Goal: Task Accomplishment & Management: Complete application form

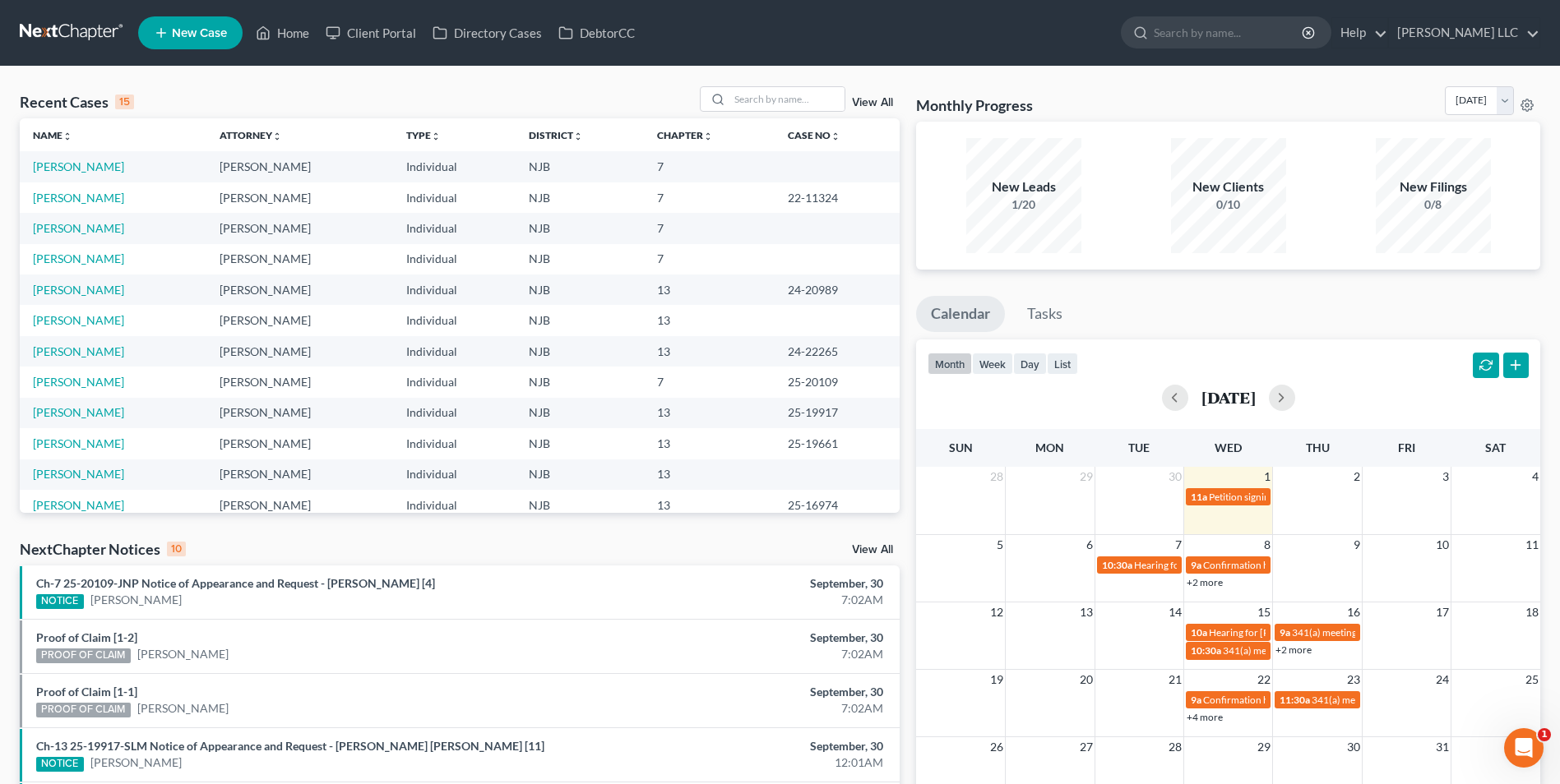
select select "0"
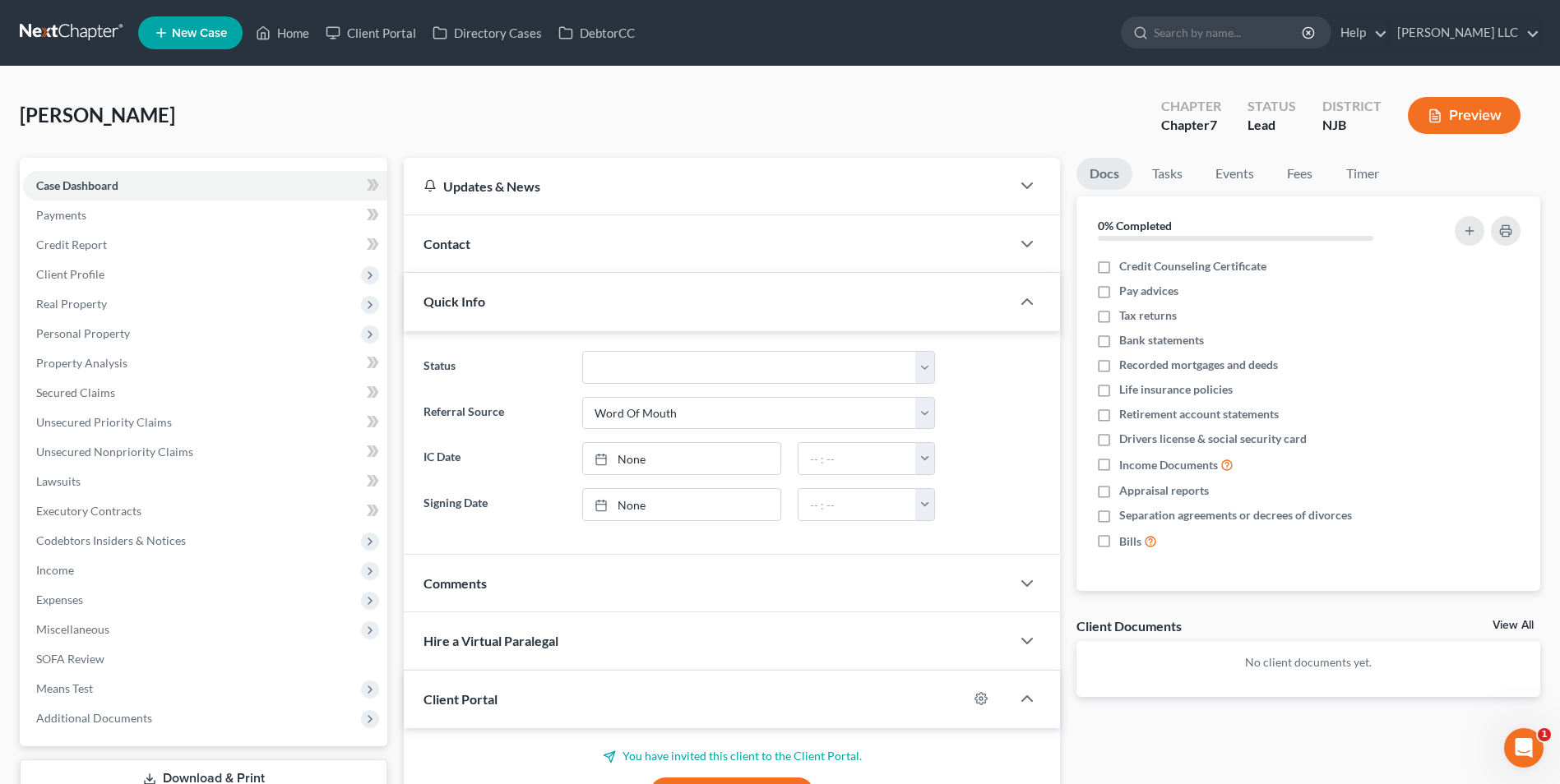
click at [778, 85] on div "[PERSON_NAME] Upgraded Chapter Chapter 7 Status Lead District NJB Preview Petit…" at bounding box center [780, 523] width 1560 height 912
click at [70, 570] on span "Income" at bounding box center [55, 570] width 38 height 14
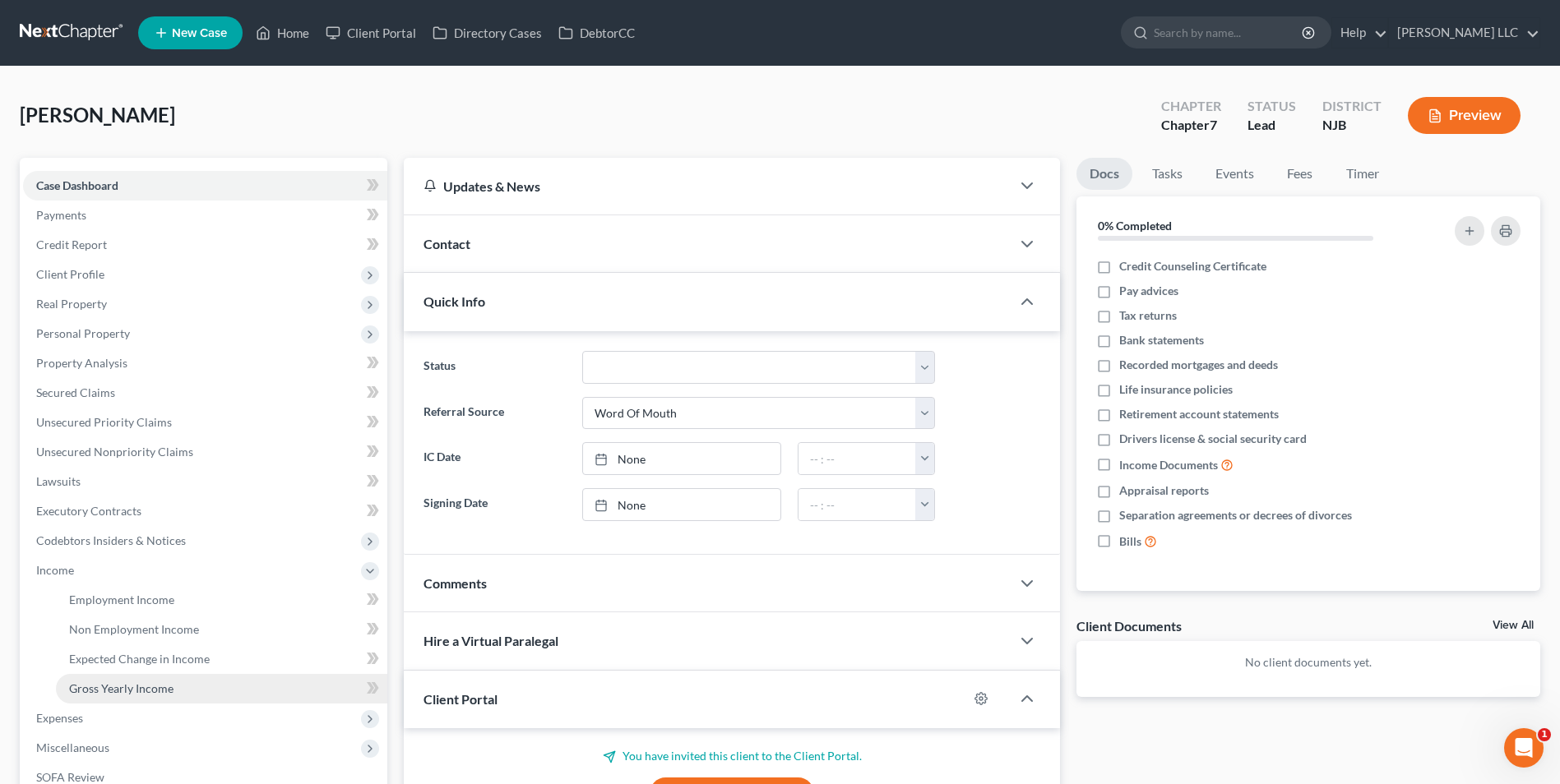
click at [109, 683] on span "Gross Yearly Income" at bounding box center [122, 689] width 104 height 14
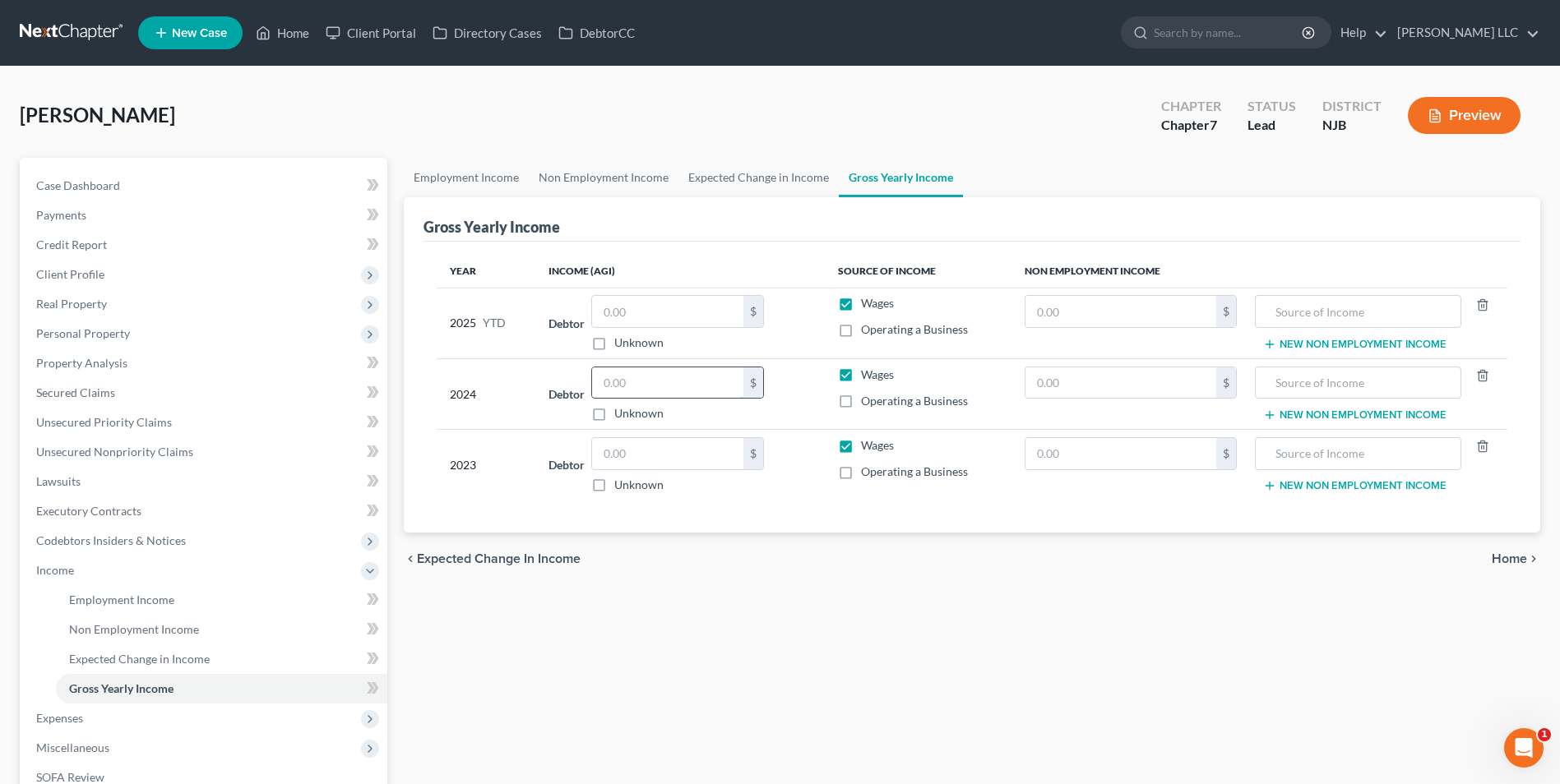
click at [637, 385] on input "text" at bounding box center [668, 383] width 151 height 31
click at [621, 382] on input "56,600" at bounding box center [668, 383] width 151 height 31
type input "56,500"
click at [652, 449] on input "text" at bounding box center [668, 453] width 151 height 31
type input "61,624"
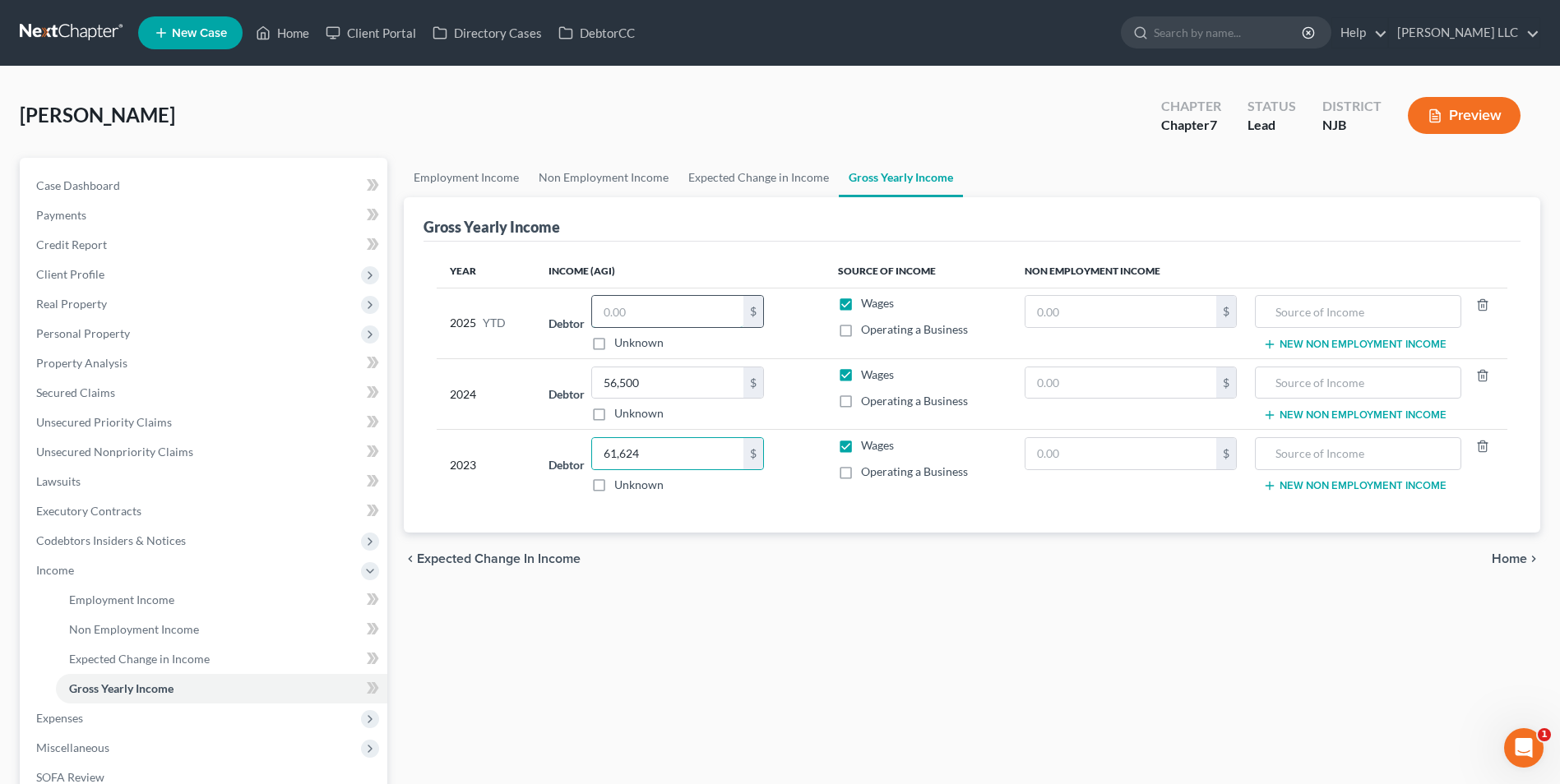
click at [671, 311] on input "text" at bounding box center [668, 311] width 151 height 31
type input "50,330"
click at [63, 578] on span "Income" at bounding box center [205, 570] width 365 height 30
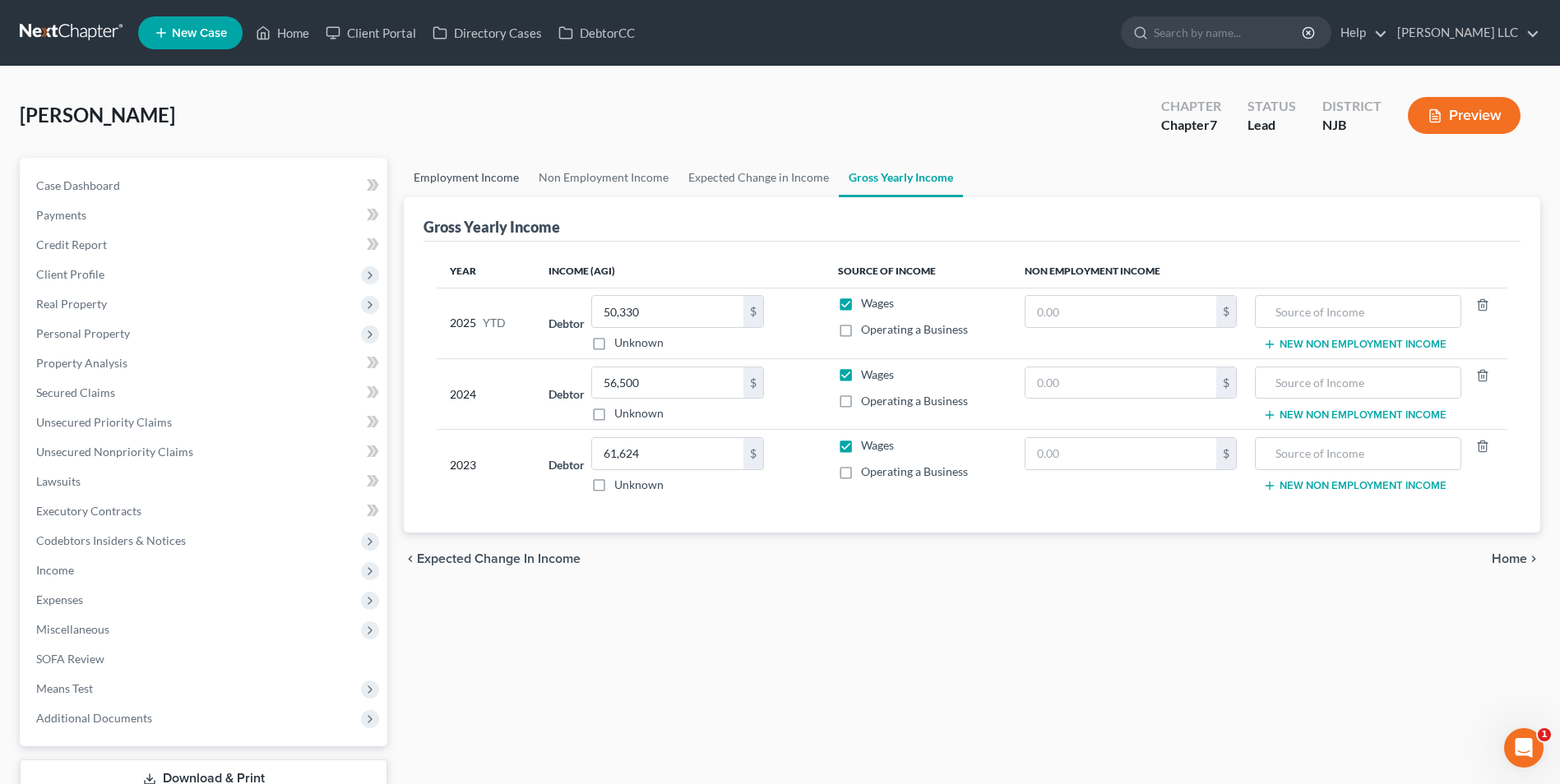
click at [486, 180] on link "Employment Income" at bounding box center [466, 177] width 125 height 40
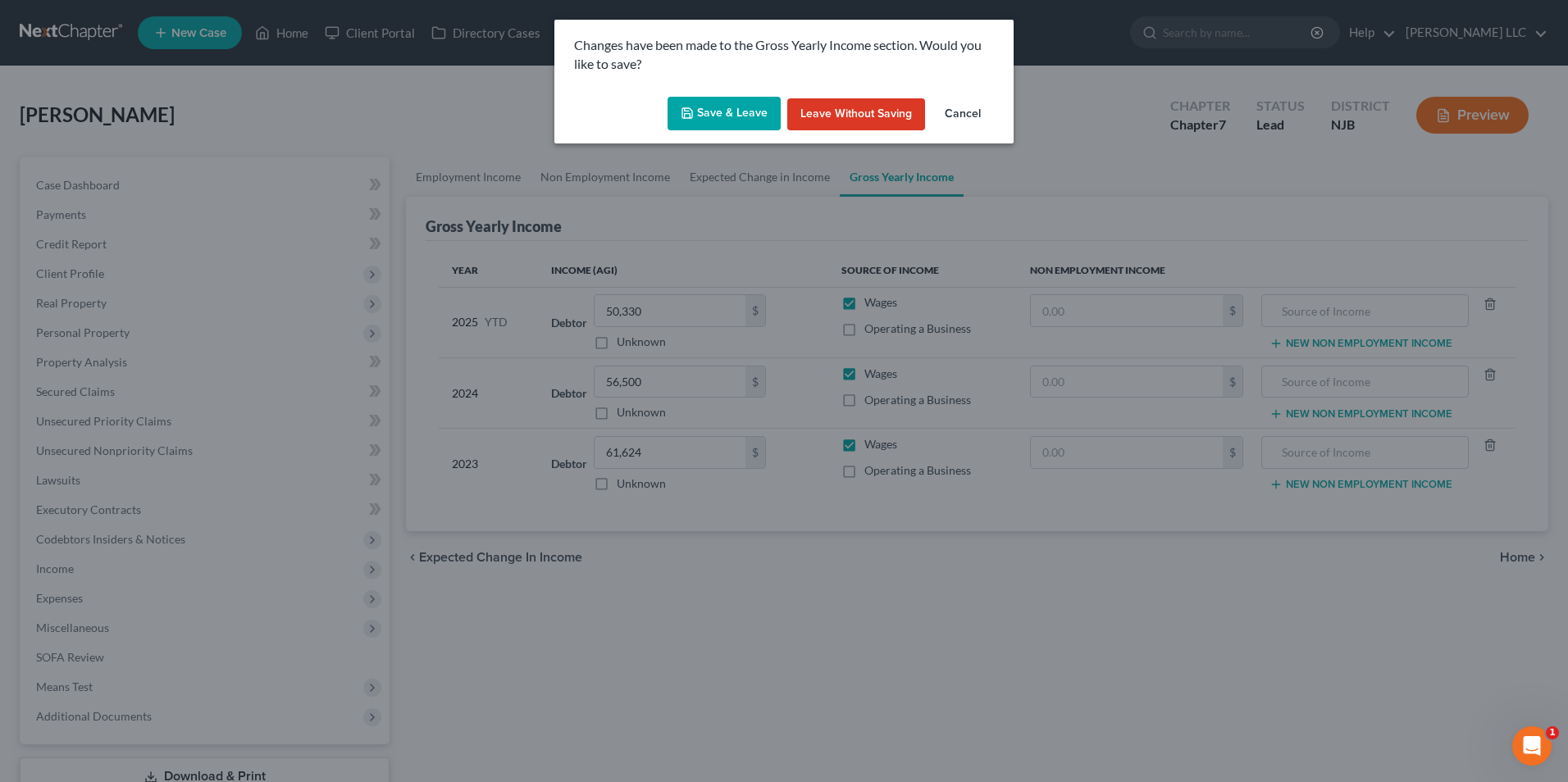
click at [721, 113] on button "Save & Leave" at bounding box center [724, 114] width 114 height 35
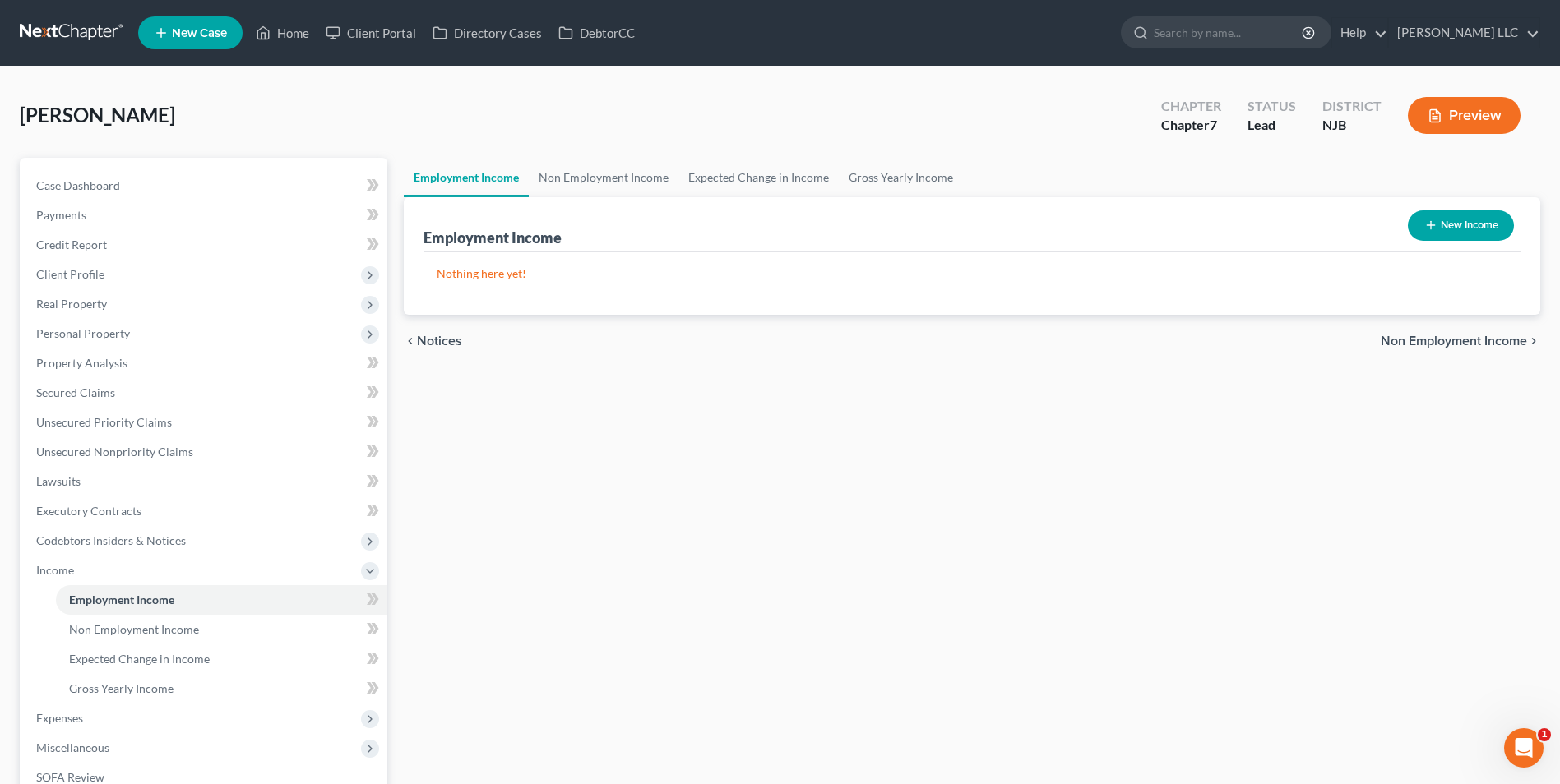
click at [1432, 228] on icon "button" at bounding box center [1431, 226] width 14 height 14
select select "0"
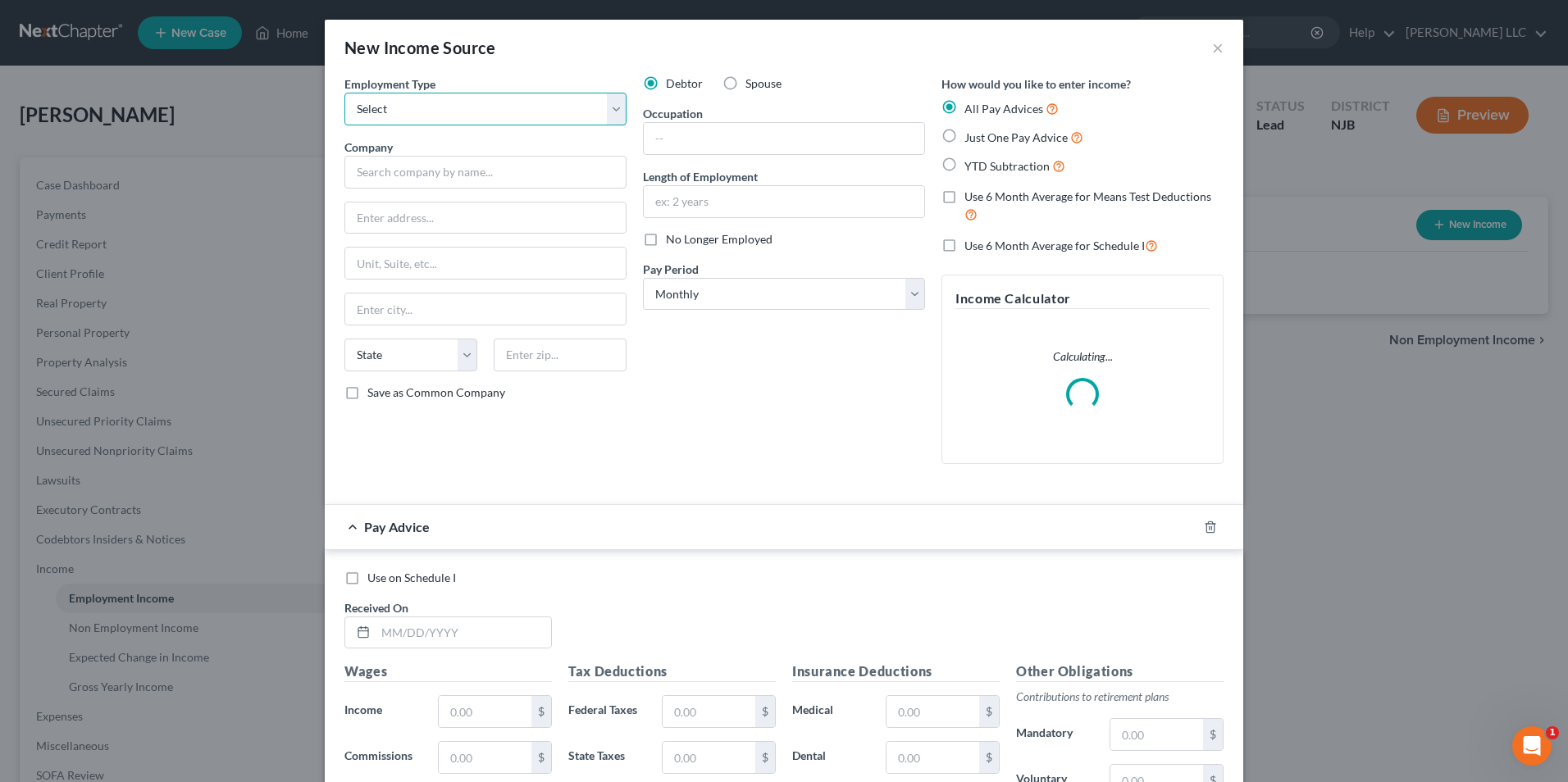
click at [414, 106] on select "Select Full or [DEMOGRAPHIC_DATA] Employment Self Employment" at bounding box center [485, 109] width 282 height 33
select select "0"
click at [344, 92] on select "Select Full or [DEMOGRAPHIC_DATA] Employment Self Employment" at bounding box center [485, 109] width 282 height 33
click at [408, 172] on input "text" at bounding box center [485, 172] width 282 height 33
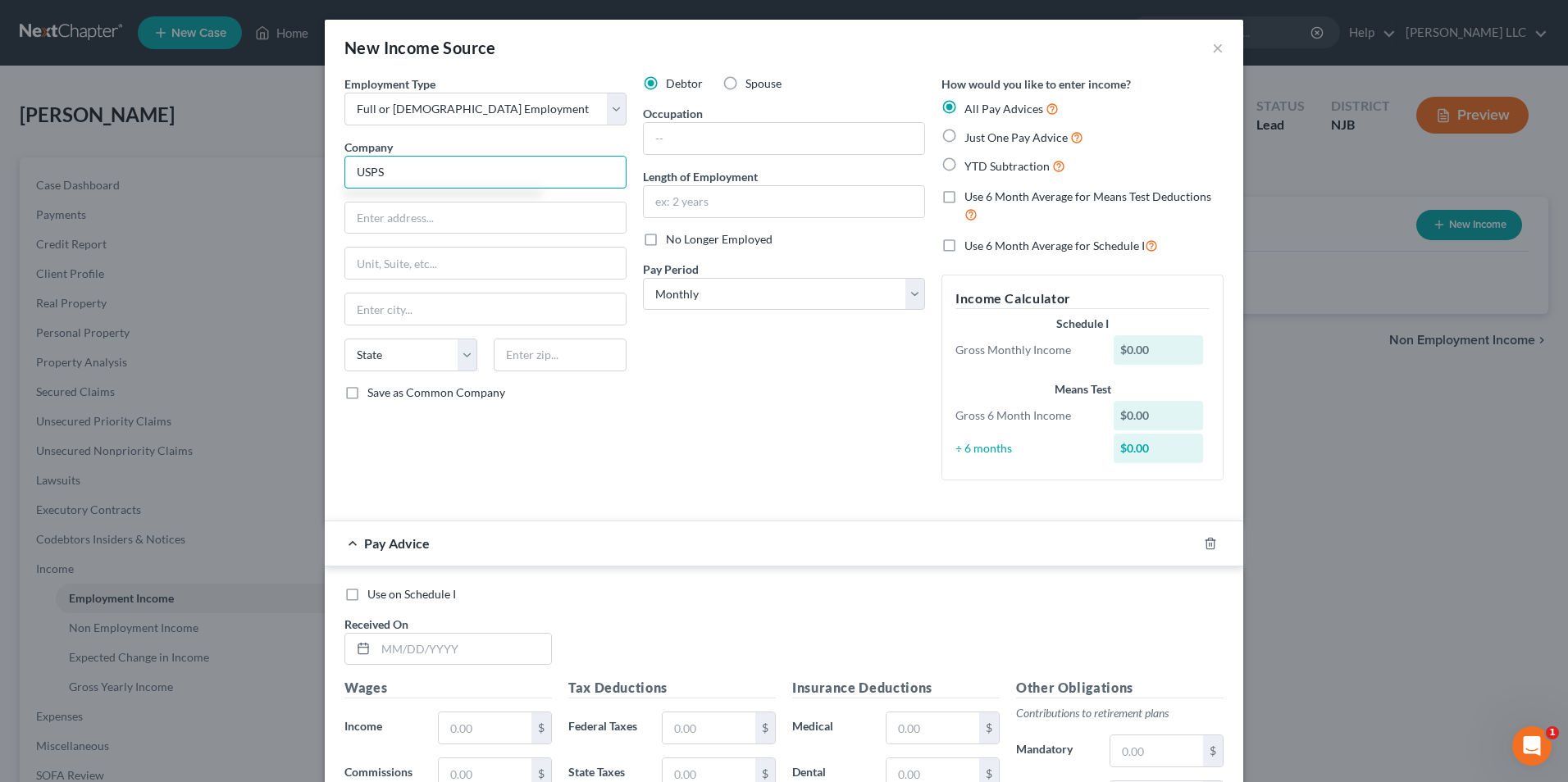
type input "USPS"
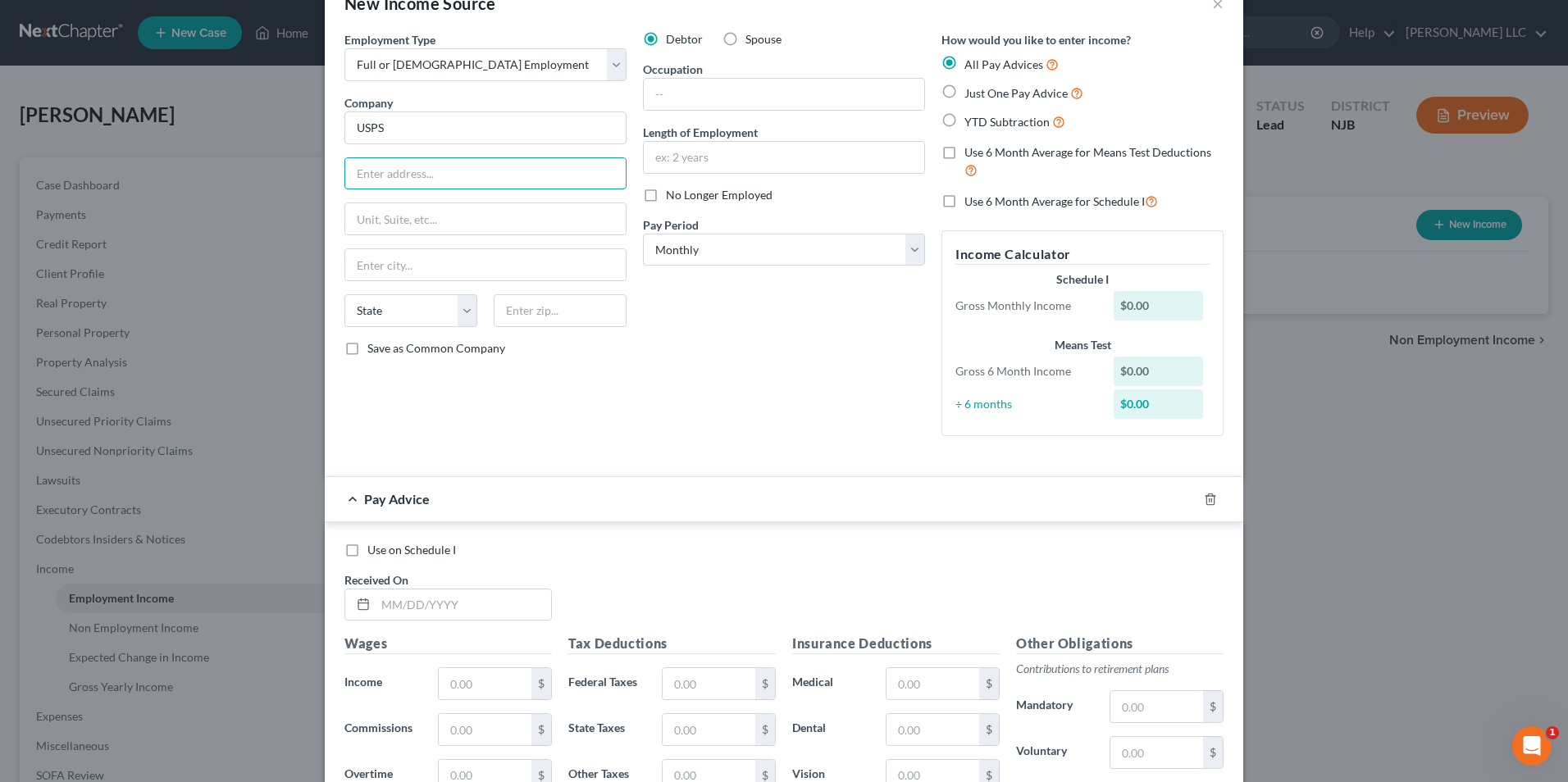
scroll to position [82, 0]
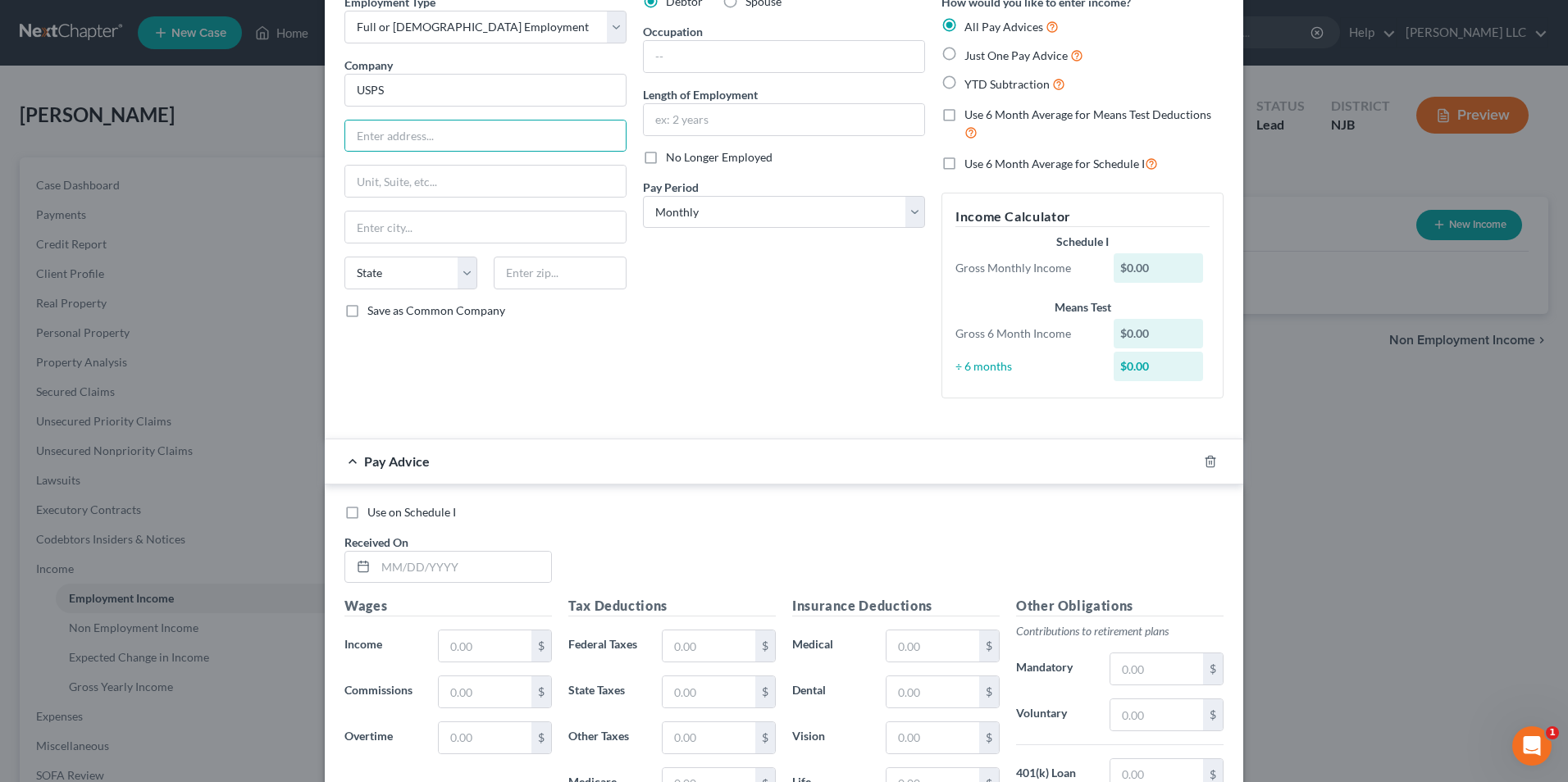
click at [964, 58] on label "Just One Pay Advice" at bounding box center [1024, 56] width 119 height 19
click at [971, 57] on input "Just One Pay Advice" at bounding box center [975, 51] width 11 height 11
radio input "true"
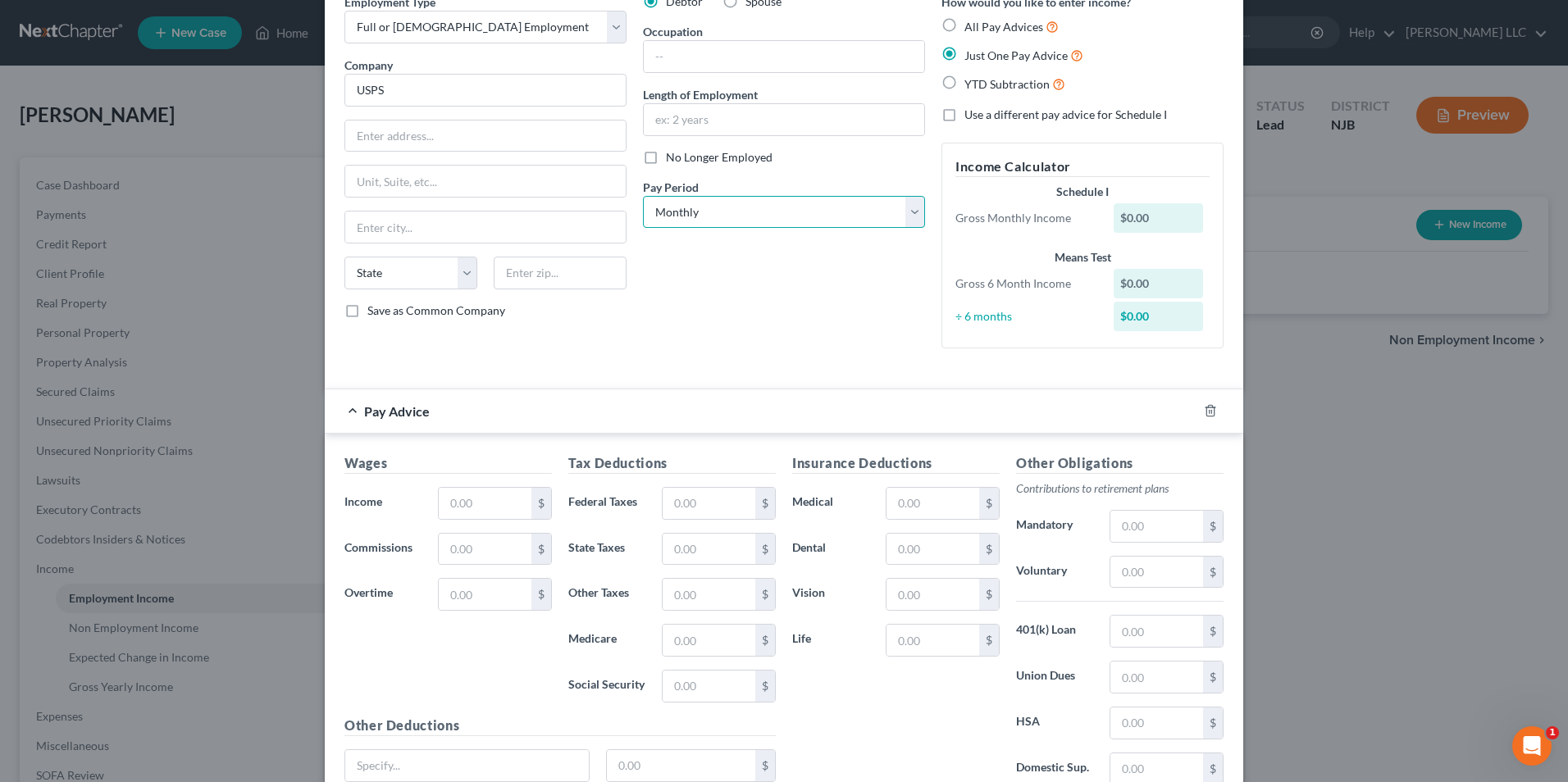
click at [761, 210] on select "Select Monthly Twice Monthly Every Other Week Weekly" at bounding box center [783, 213] width 282 height 33
select select "2"
click at [643, 196] on select "Select Monthly Twice Monthly Every Other Week Weekly" at bounding box center [783, 213] width 282 height 33
drag, startPoint x: 456, startPoint y: 507, endPoint x: 589, endPoint y: 452, distance: 143.9
click at [456, 507] on input "text" at bounding box center [485, 503] width 92 height 31
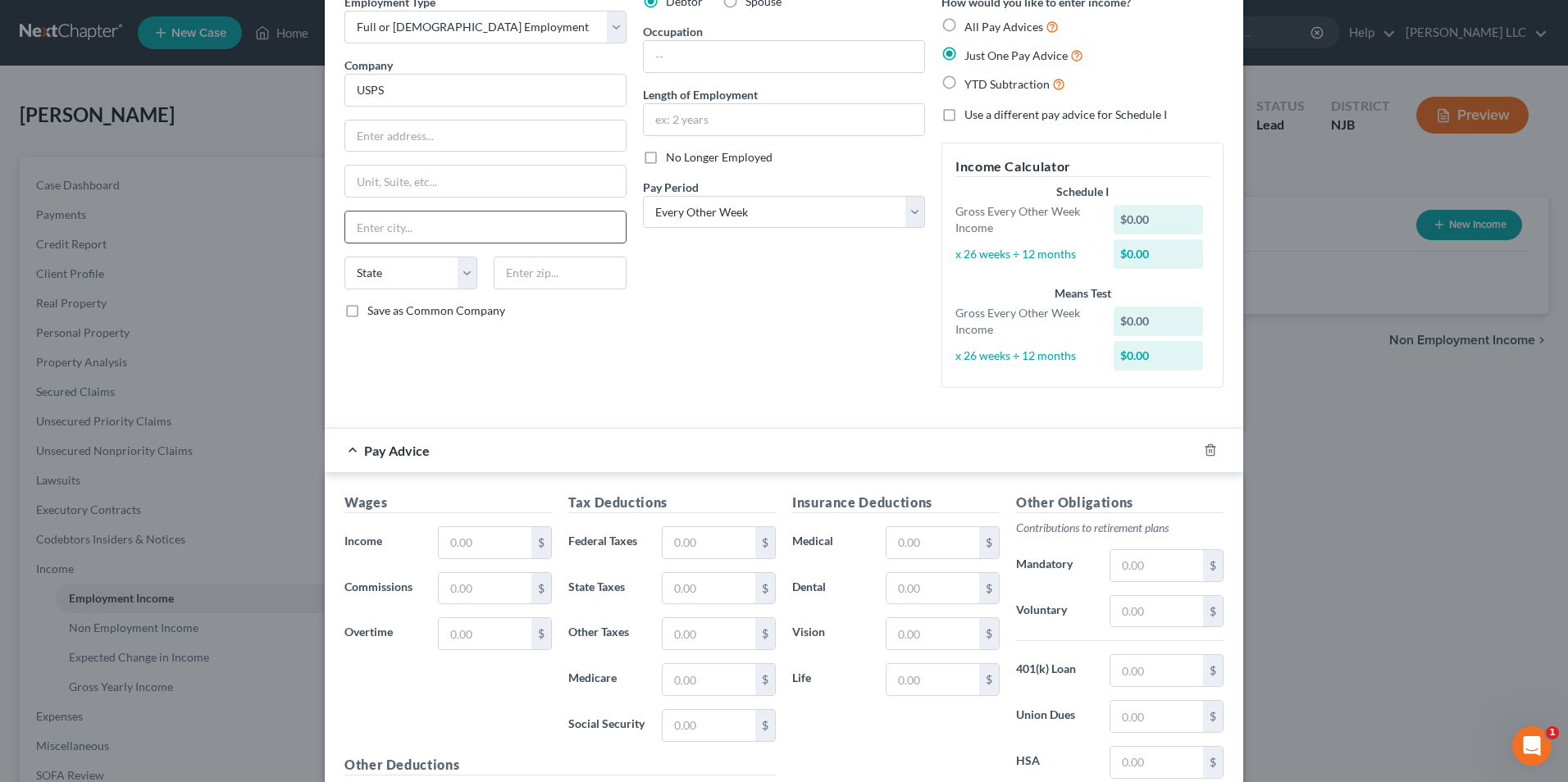
scroll to position [0, 0]
